Goal: Information Seeking & Learning: Learn about a topic

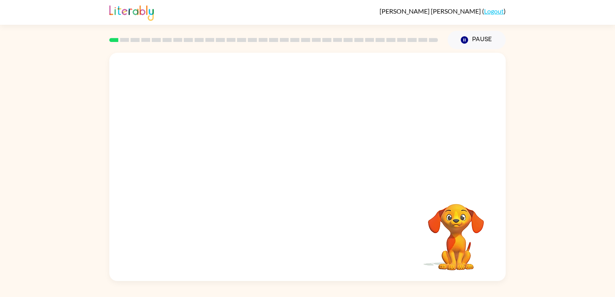
click at [221, 152] on video "Your browser must support playing .mp4 files to use Literably. Please try using…" at bounding box center [307, 120] width 396 height 134
click at [269, 83] on div at bounding box center [307, 167] width 396 height 229
click at [298, 167] on button "button" at bounding box center [307, 170] width 51 height 29
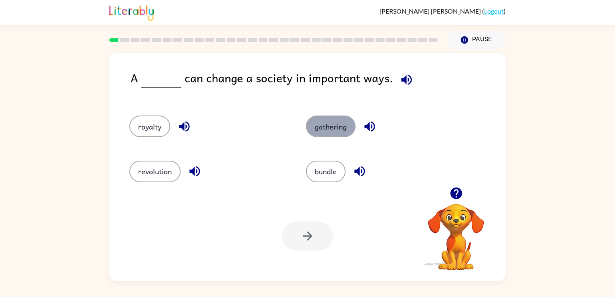
click at [334, 123] on button "gathering" at bounding box center [331, 127] width 50 height 22
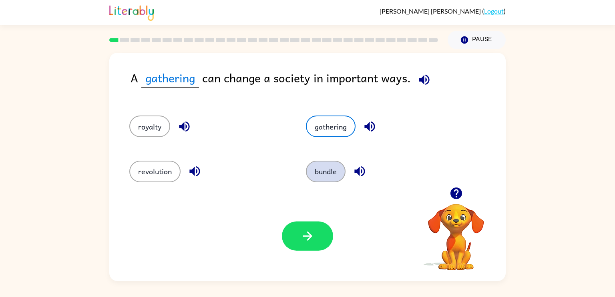
click at [329, 168] on button "bundle" at bounding box center [326, 172] width 40 height 22
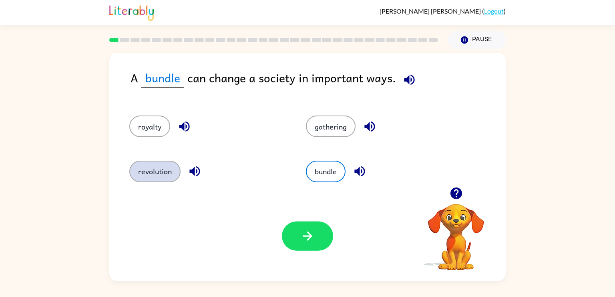
click at [164, 169] on button "revolution" at bounding box center [154, 172] width 51 height 22
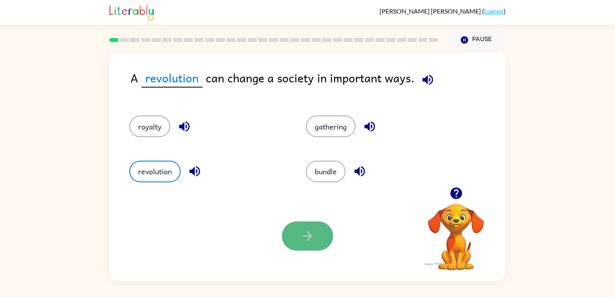
click at [304, 247] on button "button" at bounding box center [307, 236] width 51 height 29
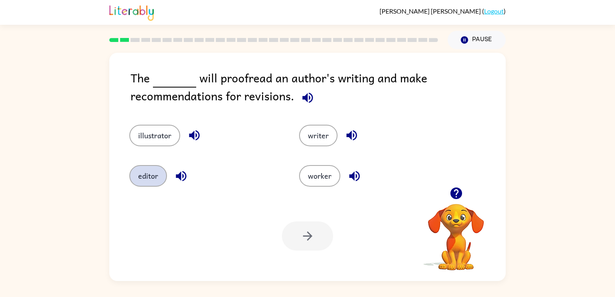
click at [152, 171] on button "editor" at bounding box center [148, 176] width 38 height 22
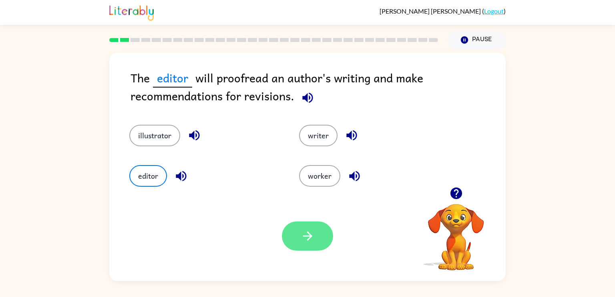
click at [327, 230] on button "button" at bounding box center [307, 236] width 51 height 29
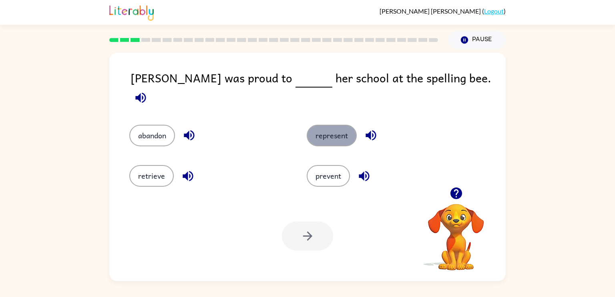
click at [345, 129] on button "represent" at bounding box center [332, 136] width 50 height 22
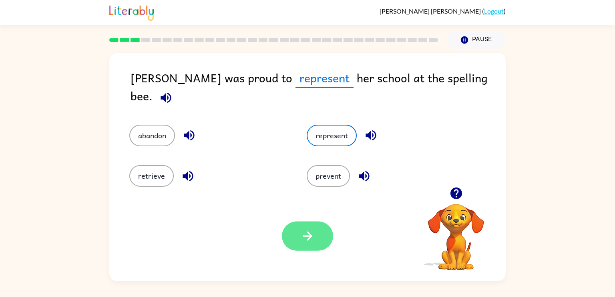
click at [315, 224] on button "button" at bounding box center [307, 236] width 51 height 29
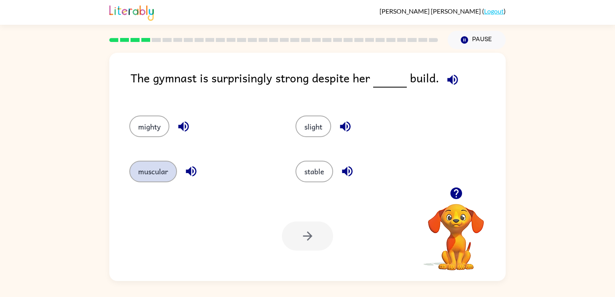
click at [169, 173] on button "muscular" at bounding box center [153, 172] width 48 height 22
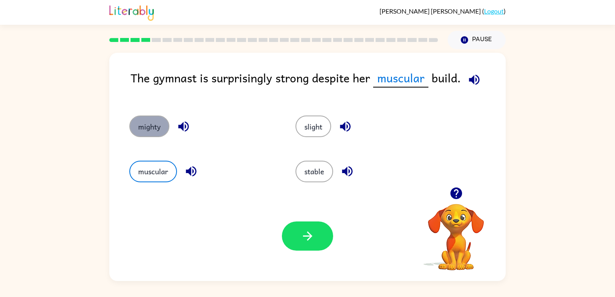
click at [132, 126] on button "mighty" at bounding box center [149, 127] width 40 height 22
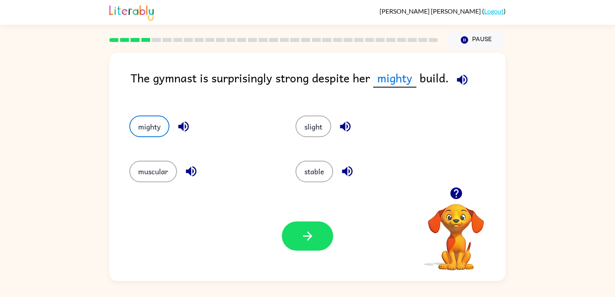
click at [306, 158] on div "stable" at bounding box center [363, 168] width 166 height 45
click at [168, 164] on button "muscular" at bounding box center [153, 172] width 48 height 22
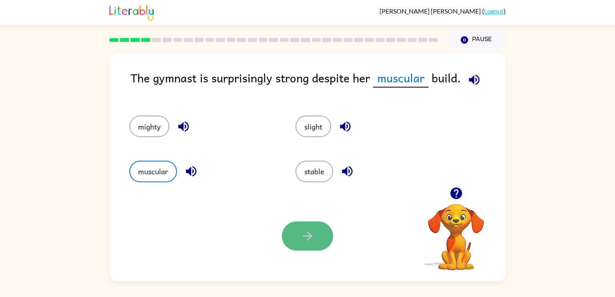
click at [301, 236] on icon "button" at bounding box center [308, 236] width 14 height 14
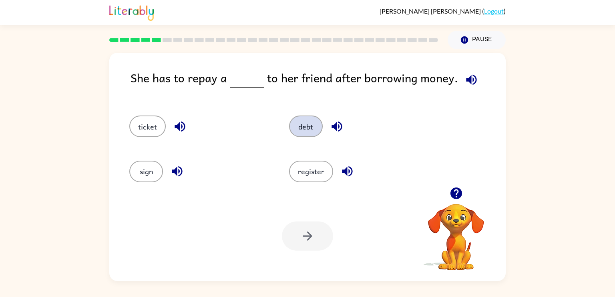
click at [305, 131] on button "debt" at bounding box center [306, 127] width 34 height 22
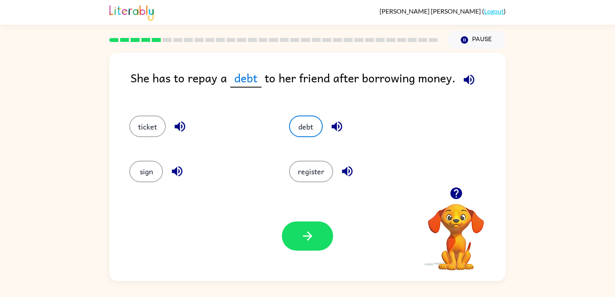
click at [307, 221] on div "Your browser must support playing .mp4 files to use Literably. Please try using…" at bounding box center [307, 236] width 396 height 90
click at [307, 227] on button "button" at bounding box center [307, 236] width 51 height 29
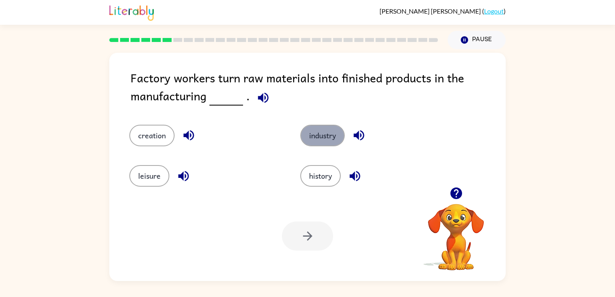
click at [323, 140] on button "industry" at bounding box center [322, 136] width 44 height 22
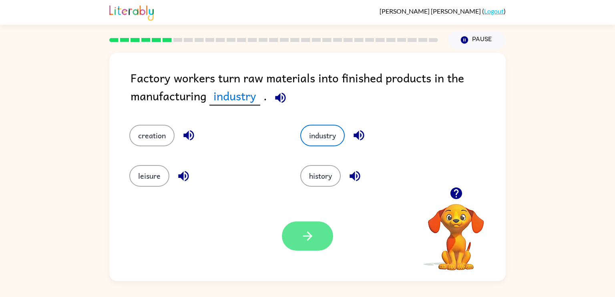
click at [312, 224] on button "button" at bounding box center [307, 236] width 51 height 29
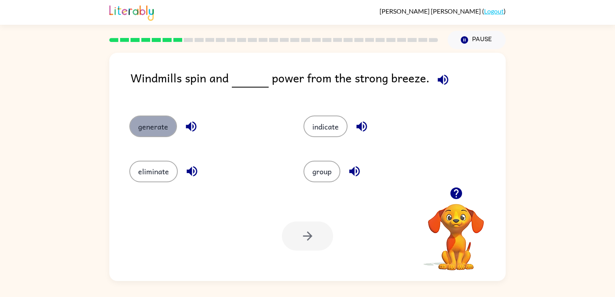
click at [162, 134] on button "generate" at bounding box center [153, 127] width 48 height 22
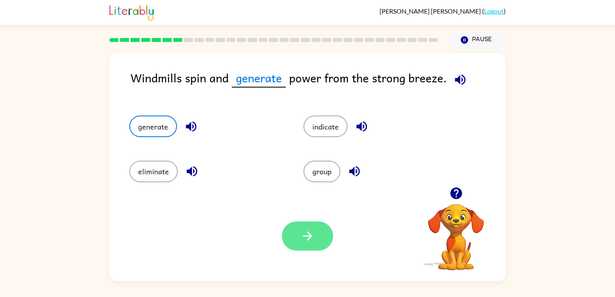
click at [301, 232] on icon "button" at bounding box center [308, 236] width 14 height 14
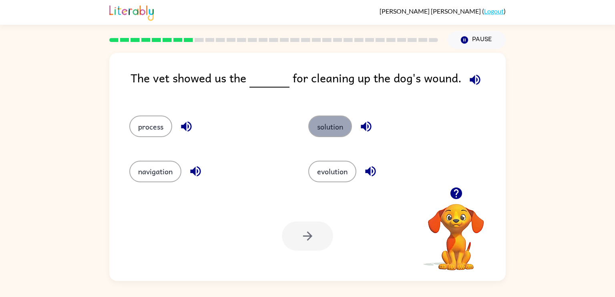
click at [327, 127] on button "solution" at bounding box center [330, 127] width 44 height 22
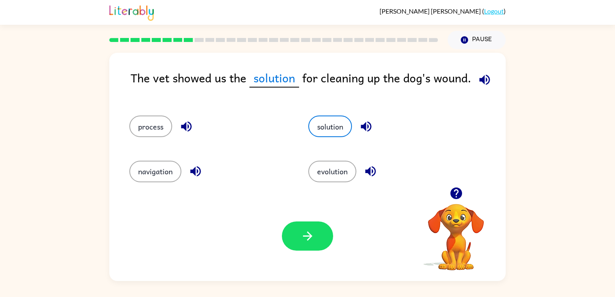
click at [317, 216] on div "Your browser must support playing .mp4 files to use Literably. Please try using…" at bounding box center [307, 236] width 396 height 90
drag, startPoint x: 323, startPoint y: 230, endPoint x: 285, endPoint y: 155, distance: 83.6
click at [285, 155] on div "The vet showed us the solution for cleaning up the dog's wound. process solutio…" at bounding box center [307, 167] width 396 height 229
click at [136, 122] on button "process" at bounding box center [150, 127] width 43 height 22
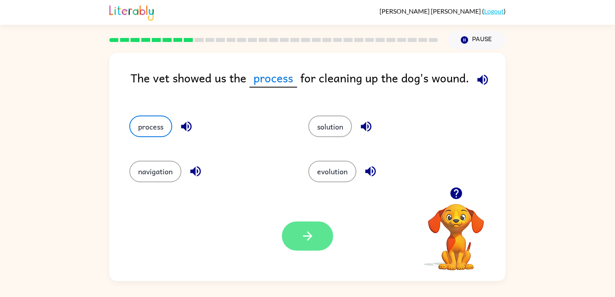
click at [287, 233] on button "button" at bounding box center [307, 236] width 51 height 29
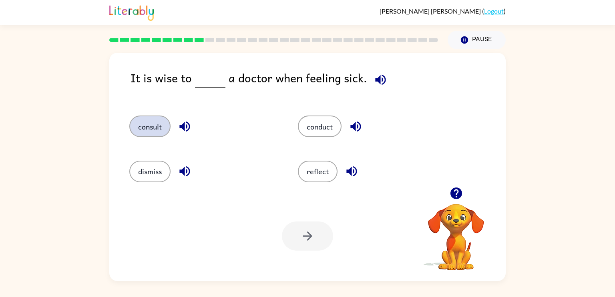
click at [151, 128] on button "consult" at bounding box center [149, 127] width 41 height 22
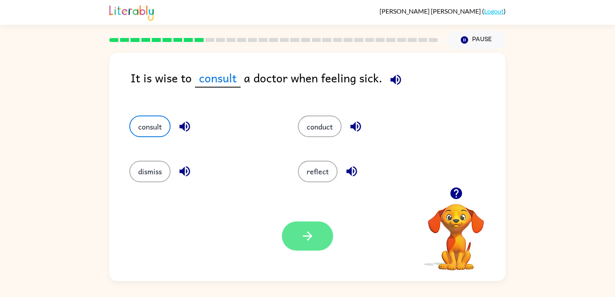
click at [305, 247] on button "button" at bounding box center [307, 236] width 51 height 29
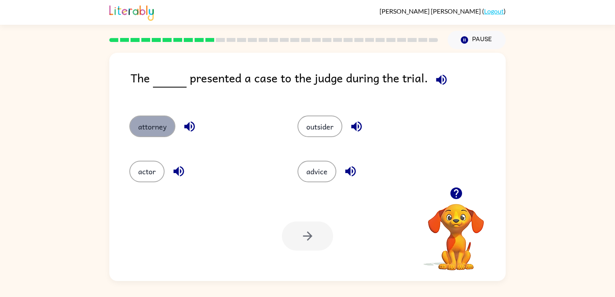
click at [156, 129] on button "attorney" at bounding box center [152, 127] width 46 height 22
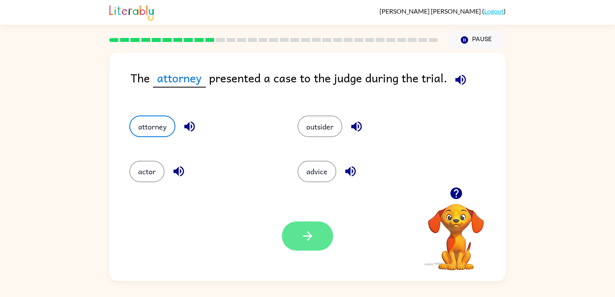
click at [307, 229] on button "button" at bounding box center [307, 236] width 51 height 29
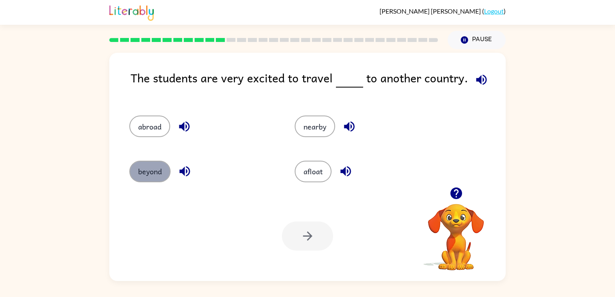
click at [144, 163] on button "beyond" at bounding box center [149, 172] width 41 height 22
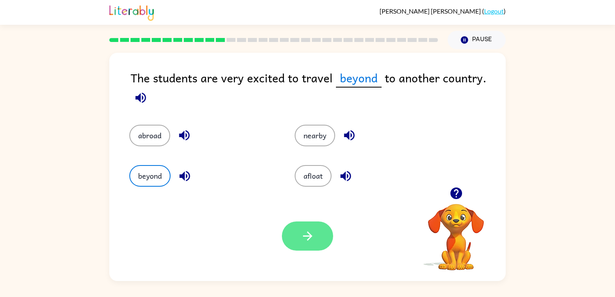
click at [320, 237] on button "button" at bounding box center [307, 236] width 51 height 29
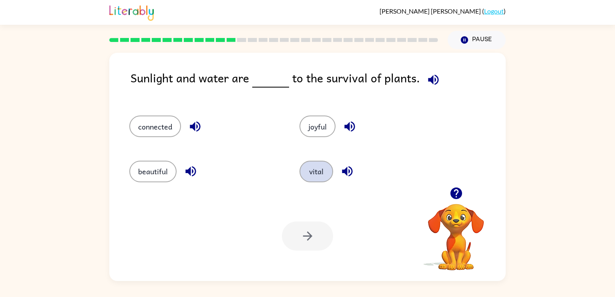
click at [323, 179] on button "vital" at bounding box center [316, 172] width 34 height 22
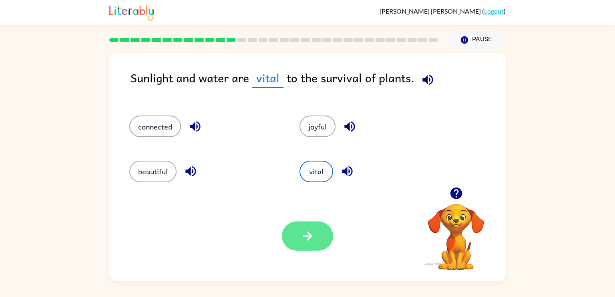
click at [314, 226] on button "button" at bounding box center [307, 236] width 51 height 29
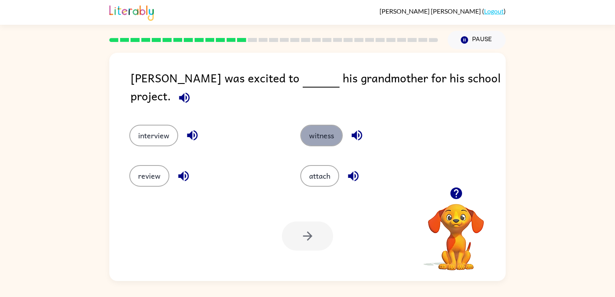
click at [324, 130] on button "witness" at bounding box center [321, 136] width 42 height 22
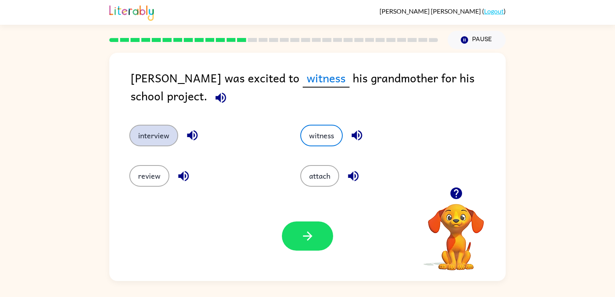
click at [164, 136] on button "interview" at bounding box center [153, 136] width 49 height 22
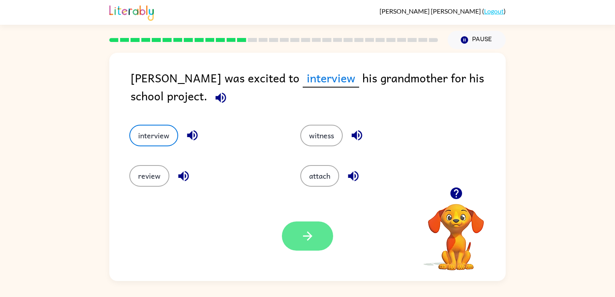
click at [320, 242] on button "button" at bounding box center [307, 236] width 51 height 29
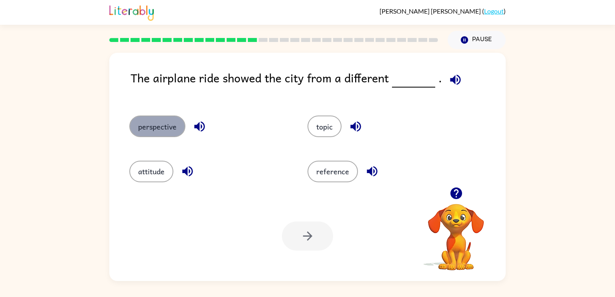
click at [146, 133] on button "perspective" at bounding box center [157, 127] width 56 height 22
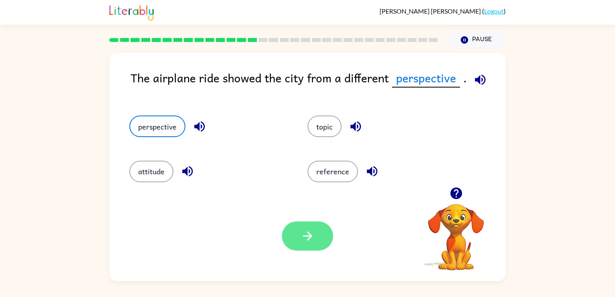
click at [307, 235] on icon "button" at bounding box center [308, 236] width 14 height 14
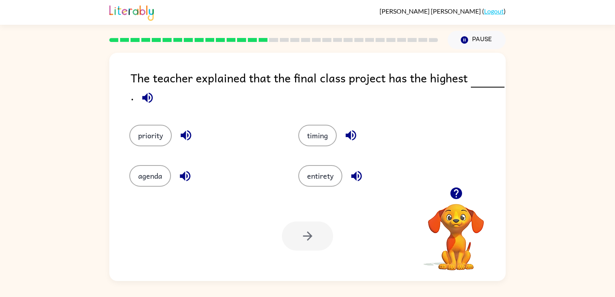
click at [150, 98] on icon "button" at bounding box center [147, 98] width 14 height 14
click at [348, 134] on icon "button" at bounding box center [350, 135] width 10 height 10
click at [353, 181] on icon "button" at bounding box center [356, 176] width 14 height 14
click at [190, 178] on icon "button" at bounding box center [185, 176] width 14 height 14
click at [192, 138] on icon "button" at bounding box center [186, 135] width 14 height 14
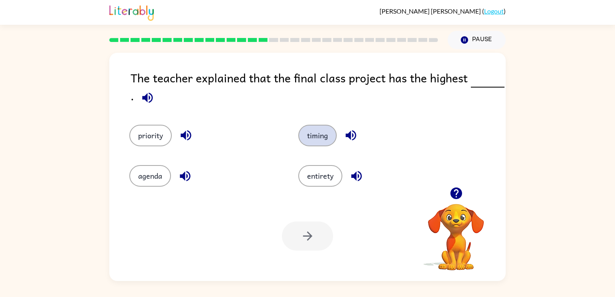
click at [308, 142] on button "timing" at bounding box center [317, 136] width 38 height 22
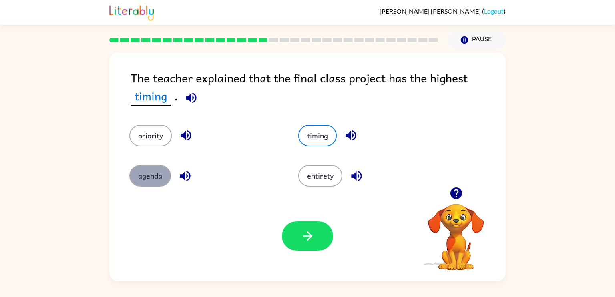
click at [152, 174] on button "agenda" at bounding box center [150, 176] width 42 height 22
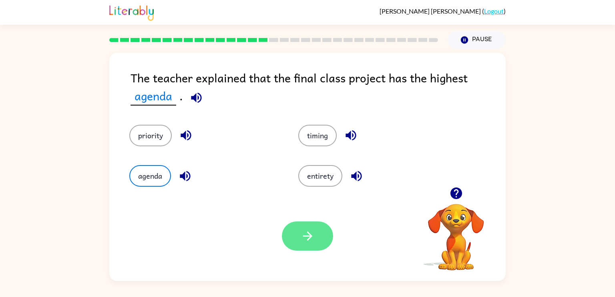
click at [287, 243] on button "button" at bounding box center [307, 236] width 51 height 29
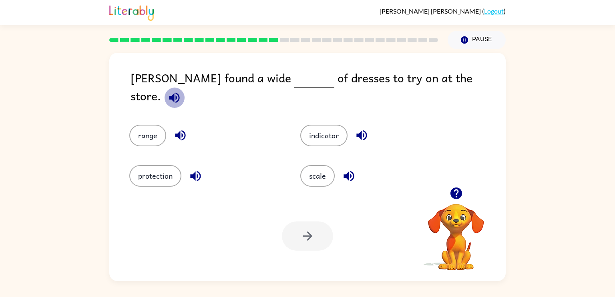
click at [181, 91] on icon "button" at bounding box center [174, 98] width 14 height 14
click at [182, 128] on icon "button" at bounding box center [180, 135] width 14 height 14
click at [192, 171] on icon "button" at bounding box center [195, 176] width 10 height 10
click at [351, 177] on icon "button" at bounding box center [349, 176] width 14 height 14
click at [363, 131] on icon "button" at bounding box center [361, 135] width 10 height 10
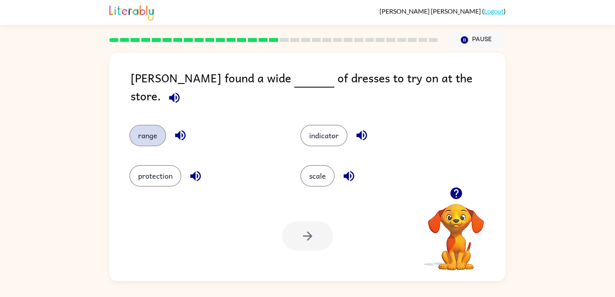
click at [160, 131] on button "range" at bounding box center [147, 136] width 37 height 22
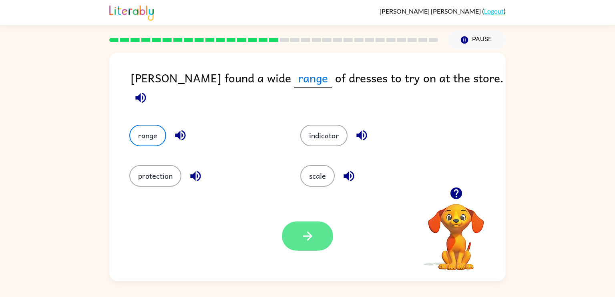
click at [315, 239] on button "button" at bounding box center [307, 236] width 51 height 29
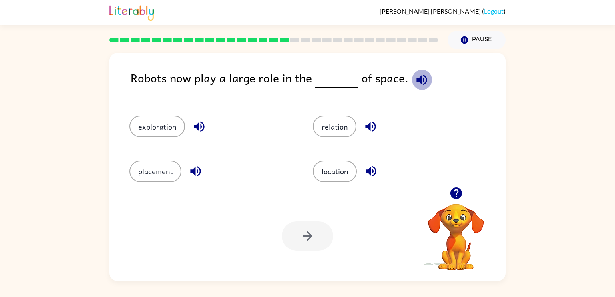
click at [416, 81] on icon "button" at bounding box center [421, 79] width 10 height 10
click at [178, 129] on button "exploration" at bounding box center [157, 127] width 56 height 22
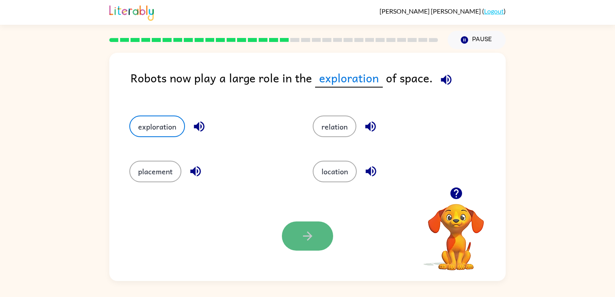
click at [312, 227] on button "button" at bounding box center [307, 236] width 51 height 29
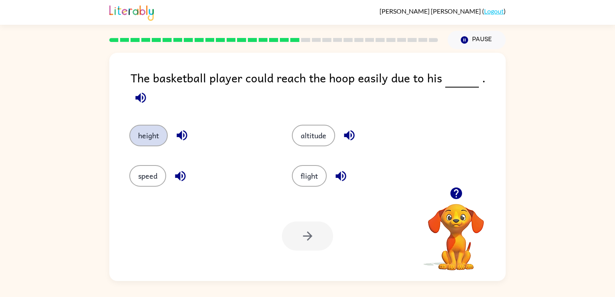
click at [153, 126] on button "height" at bounding box center [148, 136] width 38 height 22
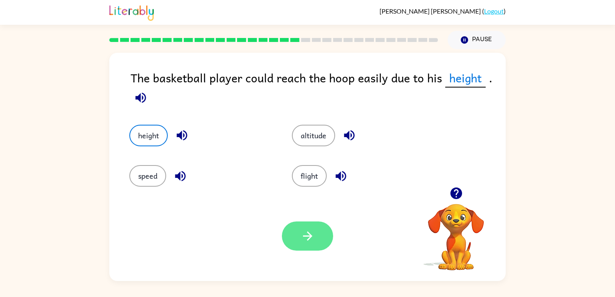
click at [304, 233] on icon "button" at bounding box center [308, 236] width 14 height 14
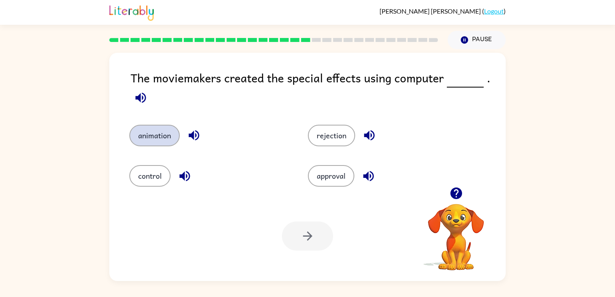
click at [152, 133] on button "animation" at bounding box center [154, 136] width 50 height 22
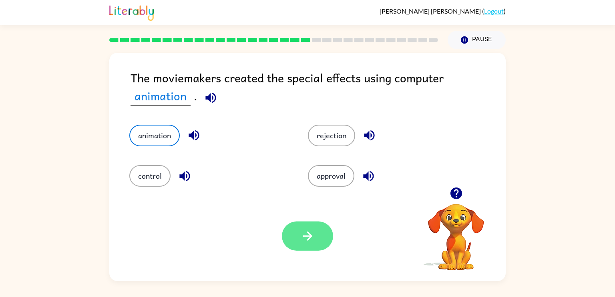
click at [309, 248] on button "button" at bounding box center [307, 236] width 51 height 29
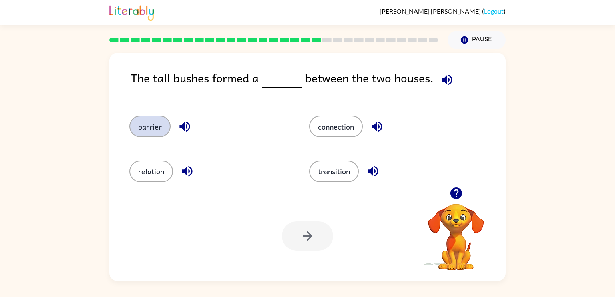
click at [161, 127] on button "barrier" at bounding box center [149, 127] width 41 height 22
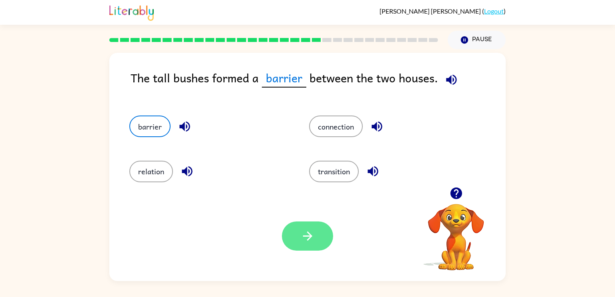
click at [301, 232] on icon "button" at bounding box center [308, 236] width 14 height 14
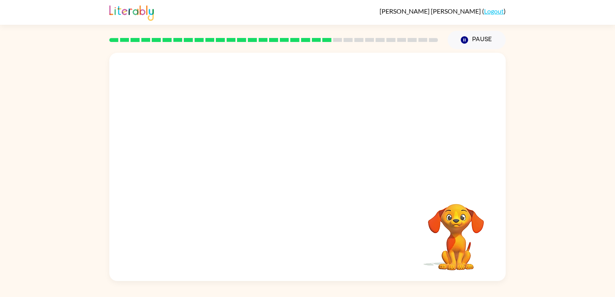
click at [239, 159] on video "Your browser must support playing .mp4 files to use Literably. Please try using…" at bounding box center [307, 120] width 396 height 134
click at [236, 162] on video "Your browser must support playing .mp4 files to use Literably. Please try using…" at bounding box center [307, 120] width 396 height 134
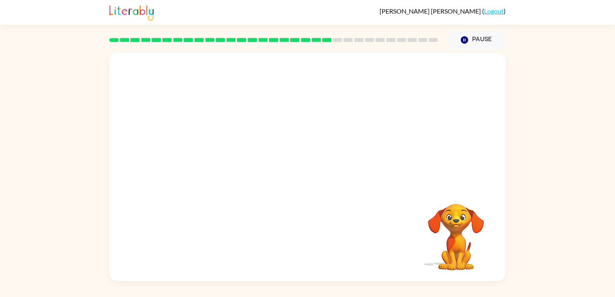
click at [237, 163] on video "Your browser must support playing .mp4 files to use Literably. Please try using…" at bounding box center [307, 120] width 396 height 134
click at [238, 164] on video "Your browser must support playing .mp4 files to use Literably. Please try using…" at bounding box center [307, 120] width 396 height 134
click at [303, 172] on div at bounding box center [307, 170] width 51 height 29
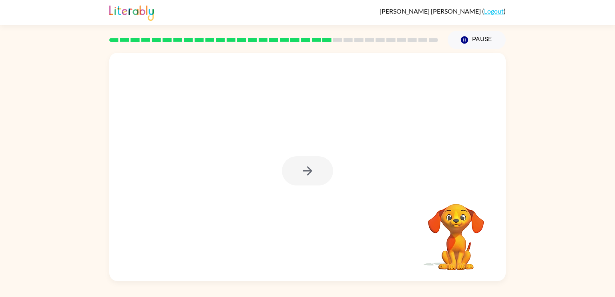
click at [303, 173] on div at bounding box center [307, 170] width 51 height 29
click at [303, 173] on icon "button" at bounding box center [308, 171] width 14 height 14
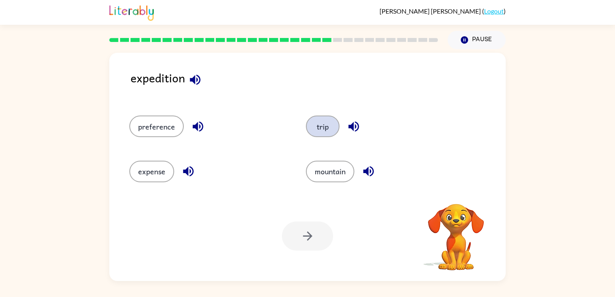
click at [326, 126] on button "trip" at bounding box center [323, 127] width 34 height 22
click at [311, 228] on button "button" at bounding box center [307, 236] width 51 height 29
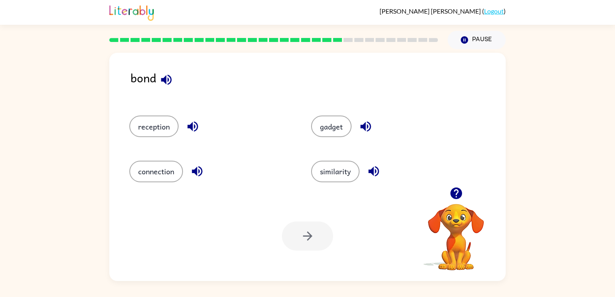
click at [197, 132] on icon "button" at bounding box center [193, 127] width 14 height 14
click at [196, 172] on icon "button" at bounding box center [197, 171] width 10 height 10
click at [164, 172] on button "connection" at bounding box center [156, 172] width 54 height 22
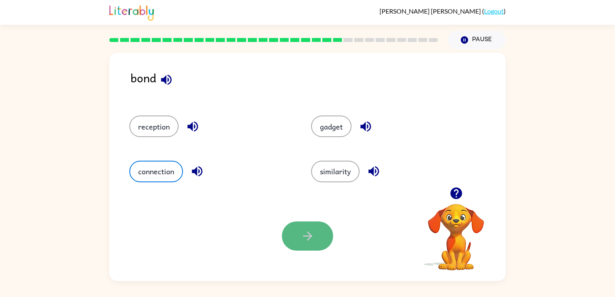
click at [303, 231] on icon "button" at bounding box center [308, 236] width 14 height 14
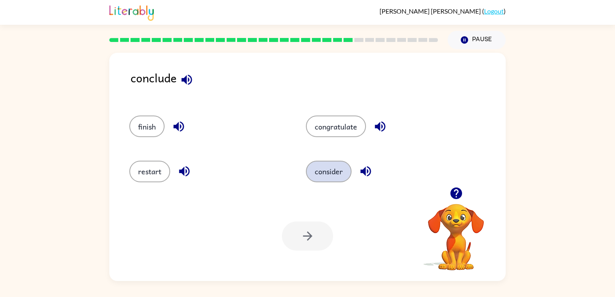
click at [321, 167] on button "consider" at bounding box center [329, 172] width 46 height 22
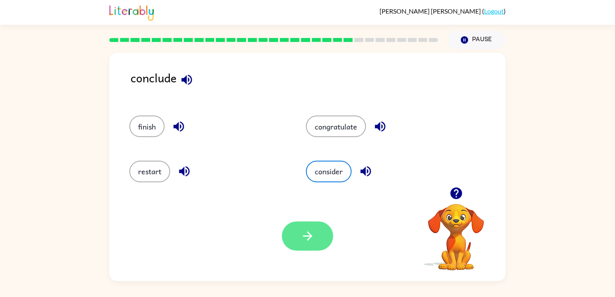
click at [314, 237] on icon "button" at bounding box center [308, 236] width 14 height 14
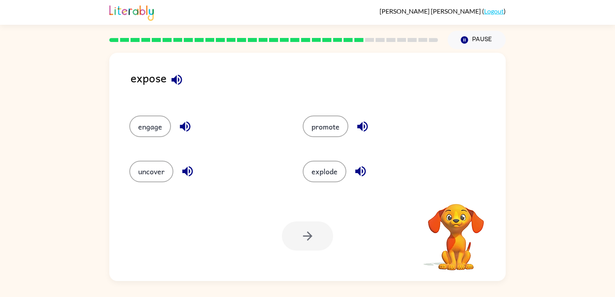
click at [364, 124] on icon "button" at bounding box center [362, 127] width 10 height 10
click at [186, 125] on icon "button" at bounding box center [185, 127] width 14 height 14
click at [190, 168] on icon "button" at bounding box center [187, 171] width 14 height 14
click at [153, 180] on button "uncover" at bounding box center [151, 172] width 44 height 22
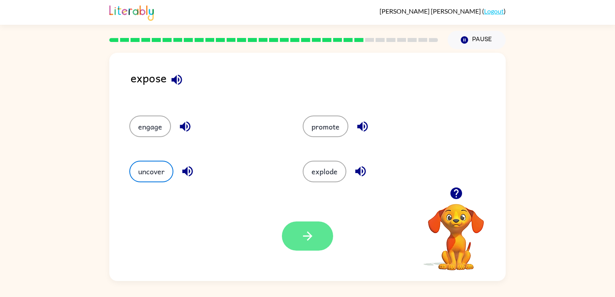
click at [300, 227] on button "button" at bounding box center [307, 236] width 51 height 29
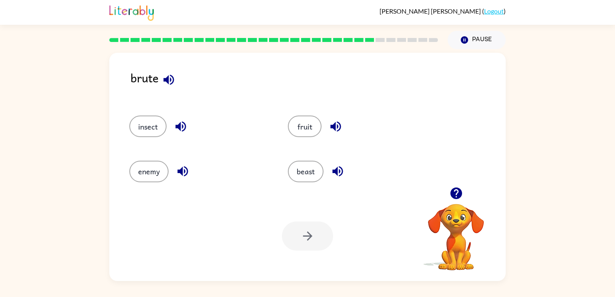
click at [180, 122] on icon "button" at bounding box center [180, 127] width 10 height 10
click at [295, 174] on button "beast" at bounding box center [306, 172] width 36 height 22
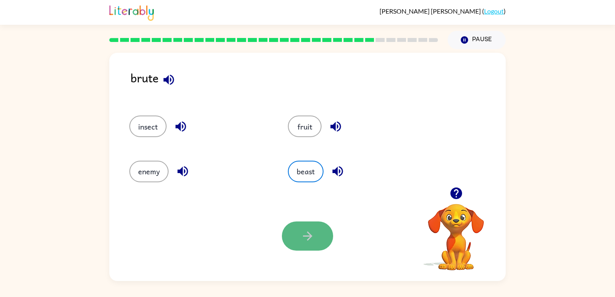
click at [302, 227] on button "button" at bounding box center [307, 236] width 51 height 29
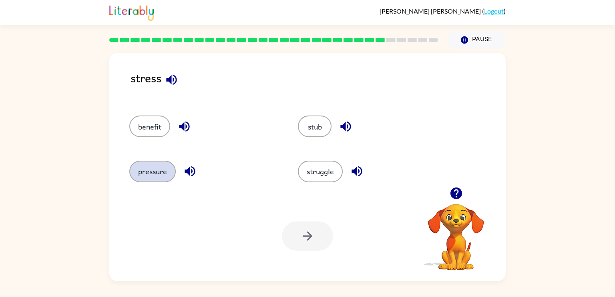
click at [157, 166] on button "pressure" at bounding box center [152, 172] width 46 height 22
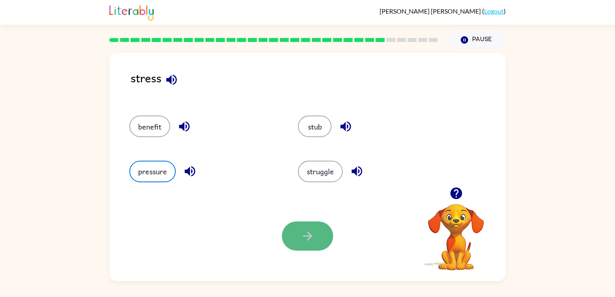
click at [325, 237] on button "button" at bounding box center [307, 236] width 51 height 29
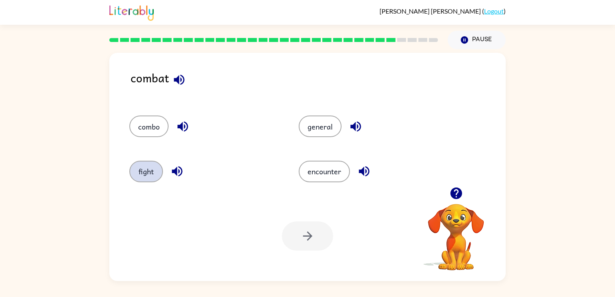
click at [145, 172] on button "fight" at bounding box center [146, 172] width 34 height 22
click at [323, 247] on button "button" at bounding box center [307, 236] width 51 height 29
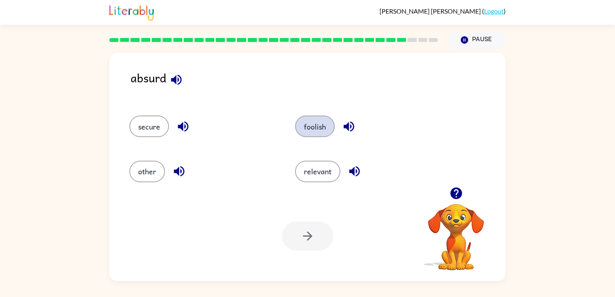
click at [328, 133] on button "foolish" at bounding box center [315, 127] width 40 height 22
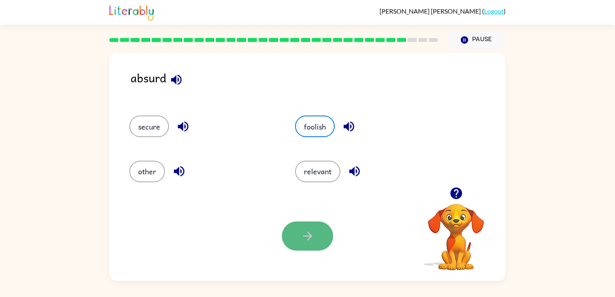
click at [320, 237] on button "button" at bounding box center [307, 236] width 51 height 29
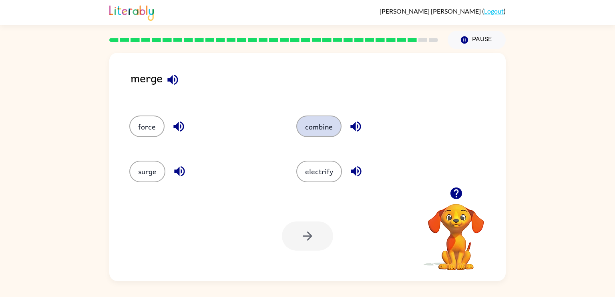
click at [327, 128] on button "combine" at bounding box center [318, 127] width 45 height 22
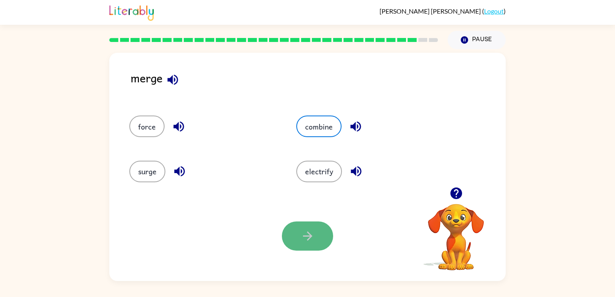
click at [308, 241] on icon "button" at bounding box center [308, 236] width 14 height 14
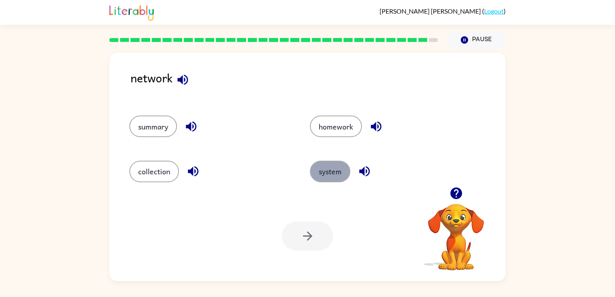
click at [331, 172] on button "system" at bounding box center [330, 172] width 40 height 22
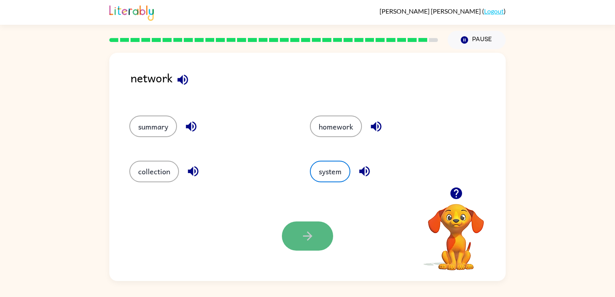
click at [304, 230] on icon "button" at bounding box center [308, 236] width 14 height 14
